Goal: Task Accomplishment & Management: Manage account settings

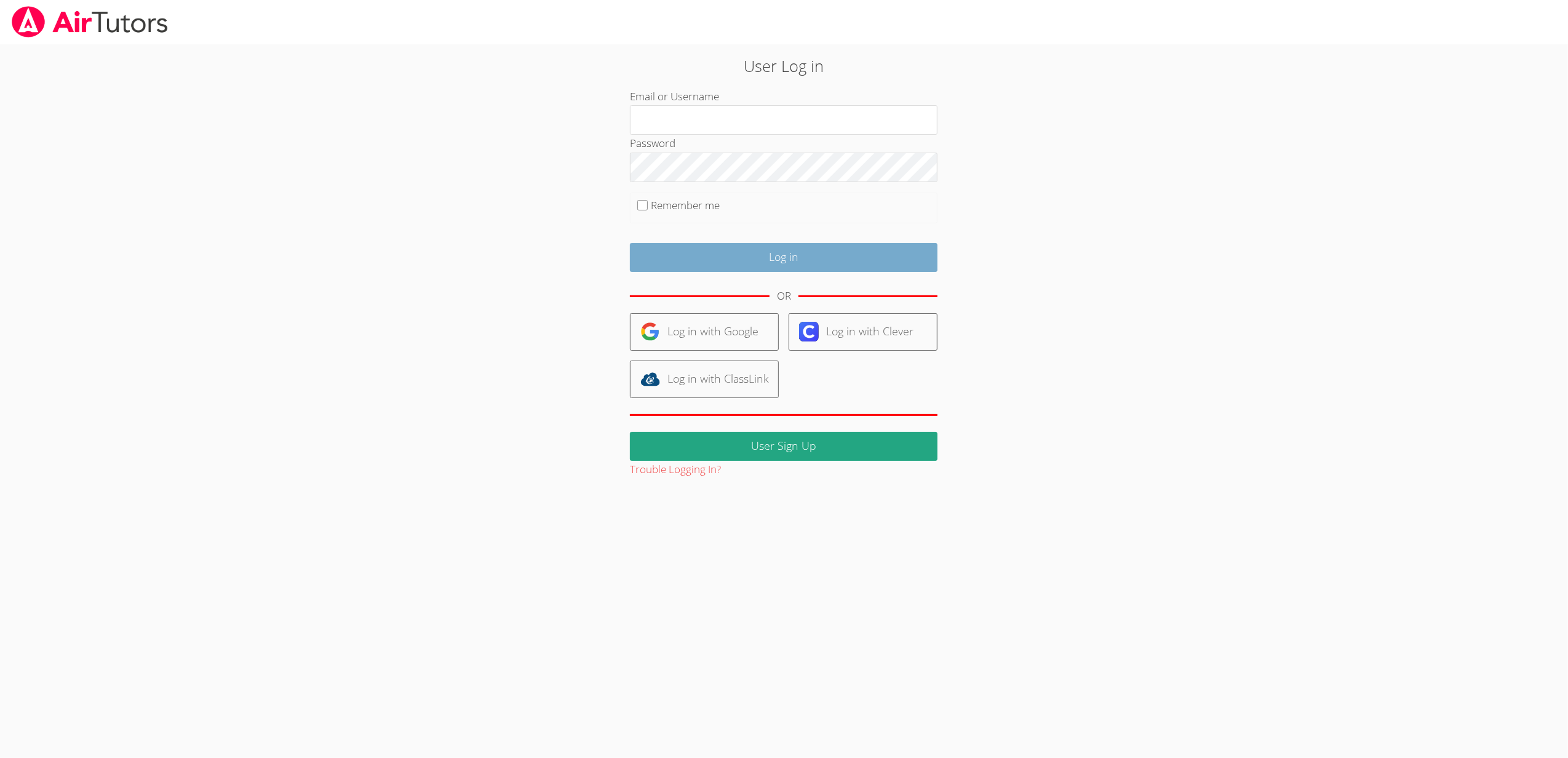
type input "[EMAIL_ADDRESS][DOMAIN_NAME]"
click at [843, 248] on input "Log in" at bounding box center [783, 257] width 307 height 29
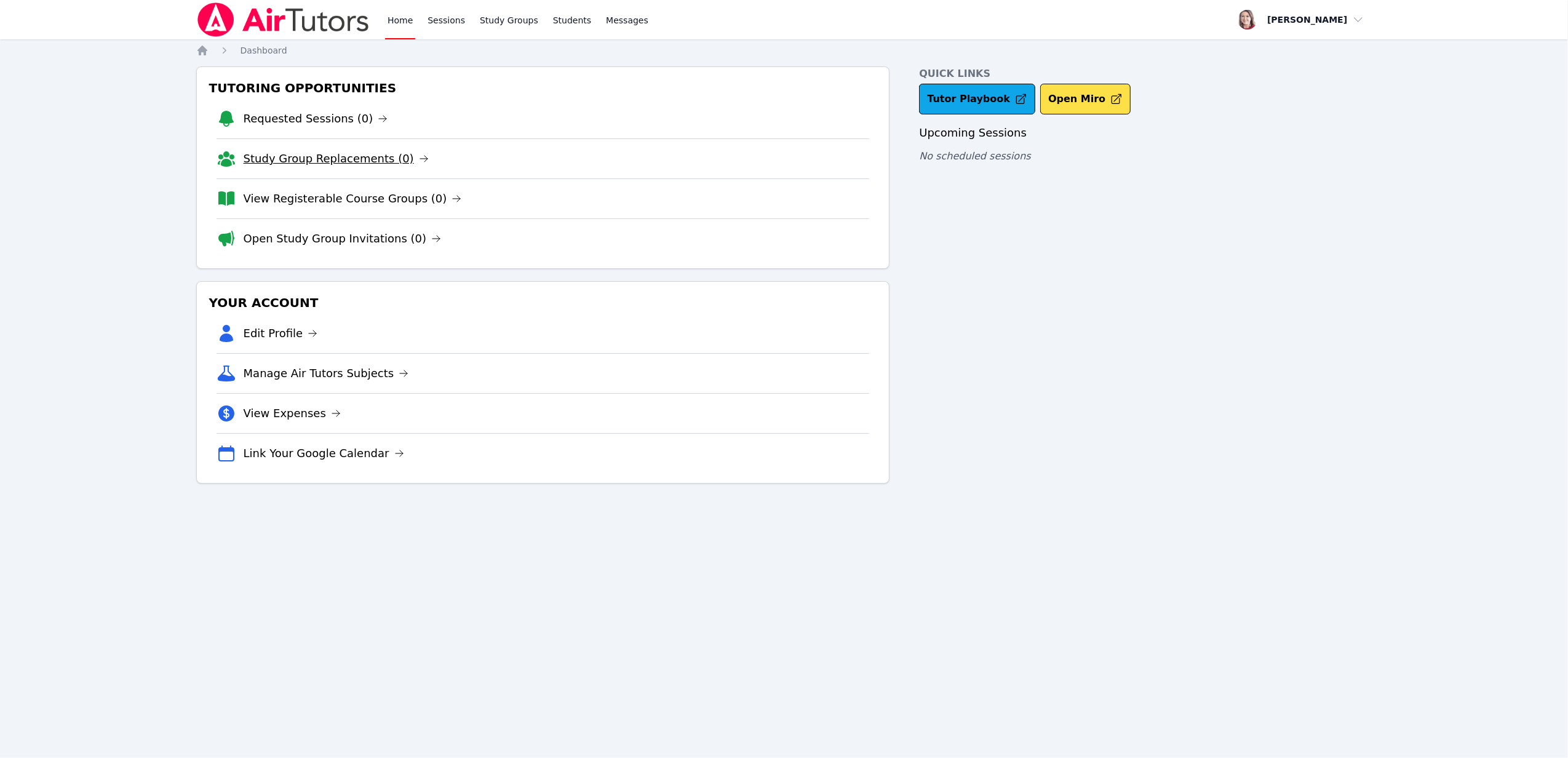
click at [342, 163] on link "Study Group Replacements (0)" at bounding box center [336, 158] width 185 height 17
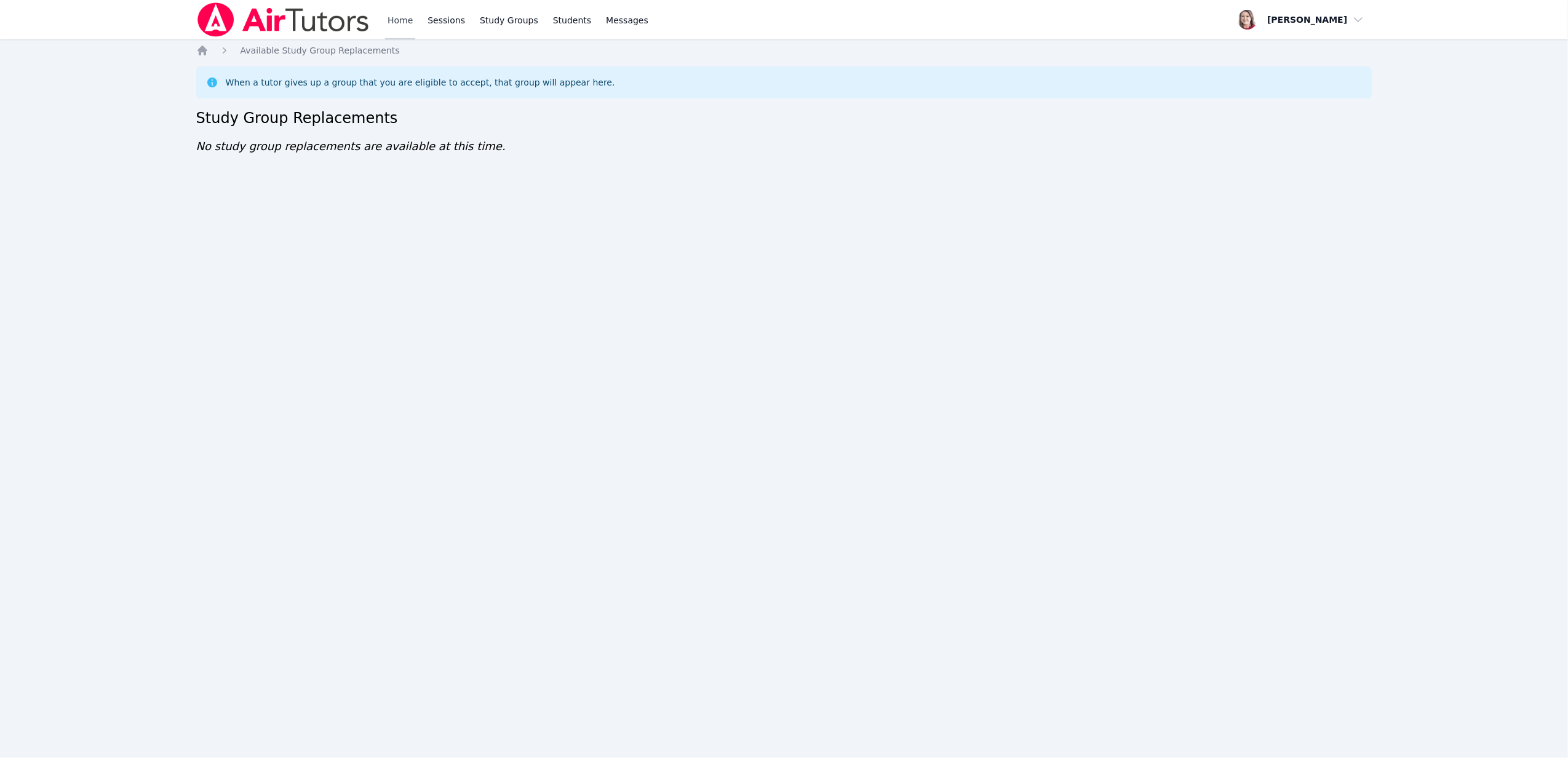
click at [405, 17] on link "Home" at bounding box center [400, 19] width 30 height 39
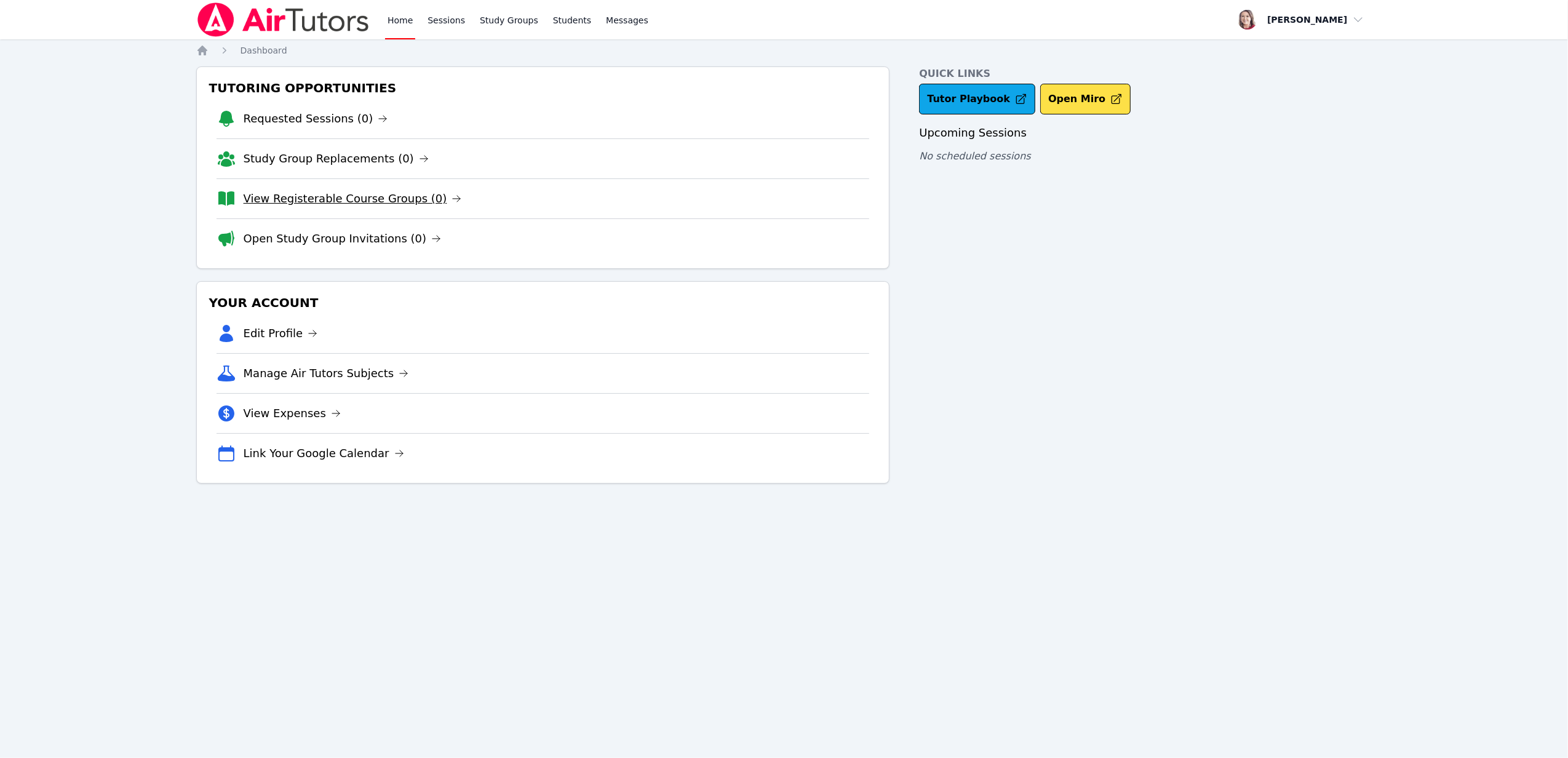
click at [345, 205] on link "View Registerable Course Groups (0)" at bounding box center [353, 198] width 219 height 17
